Goal: Transaction & Acquisition: Download file/media

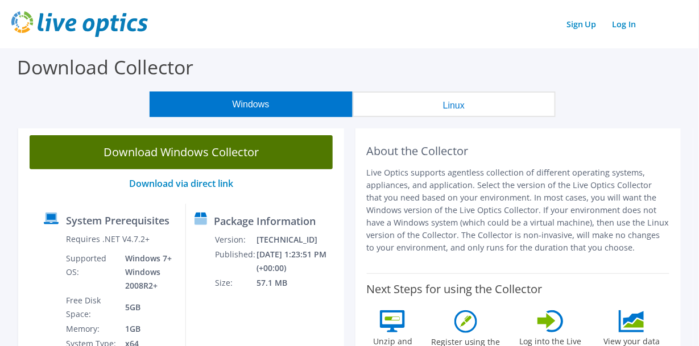
click at [283, 160] on link "Download Windows Collector" at bounding box center [181, 152] width 303 height 34
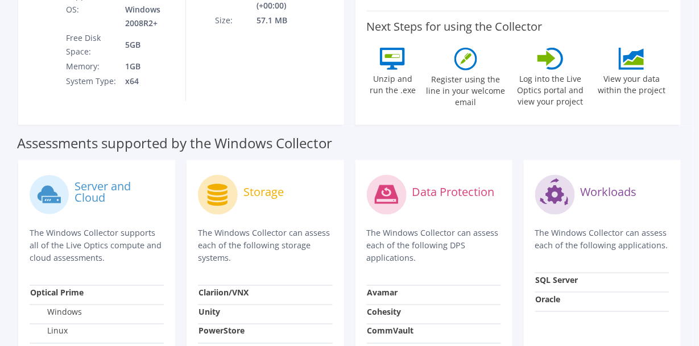
scroll to position [97, 0]
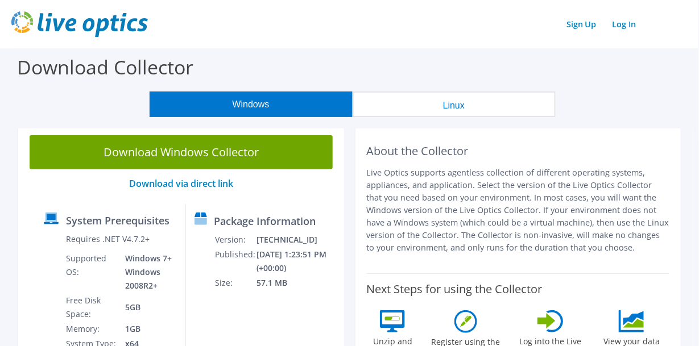
click at [429, 106] on button "Linux" at bounding box center [453, 105] width 203 height 26
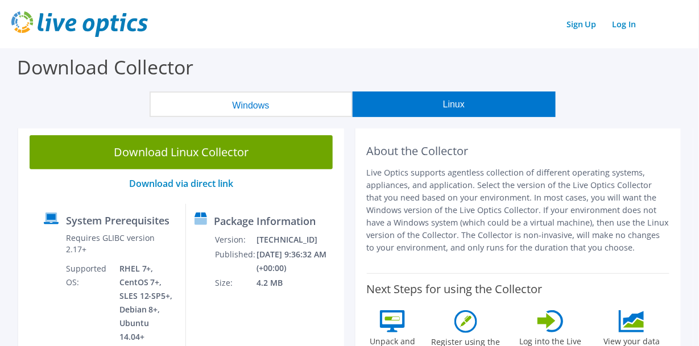
click at [294, 99] on button "Windows" at bounding box center [250, 105] width 203 height 26
